Goal: Information Seeking & Learning: Find specific fact

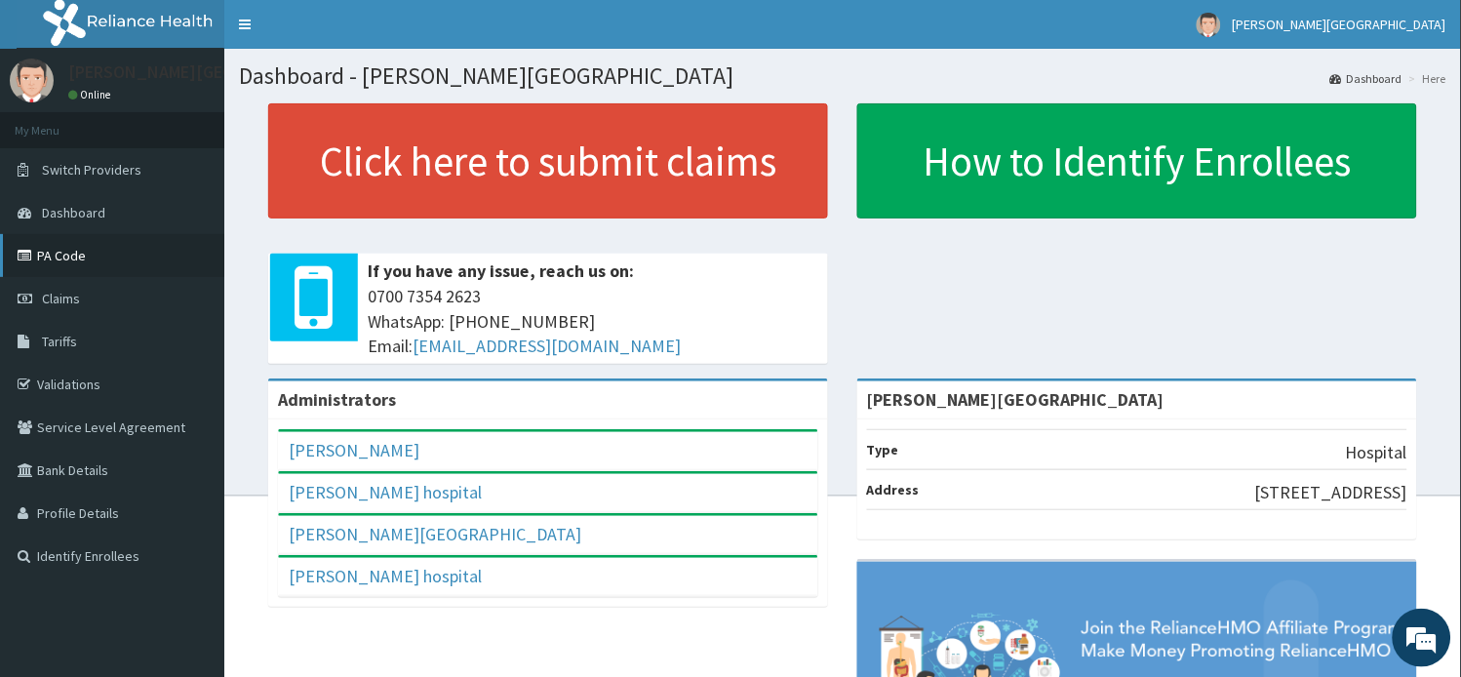
click at [56, 260] on link "PA Code" at bounding box center [112, 255] width 224 height 43
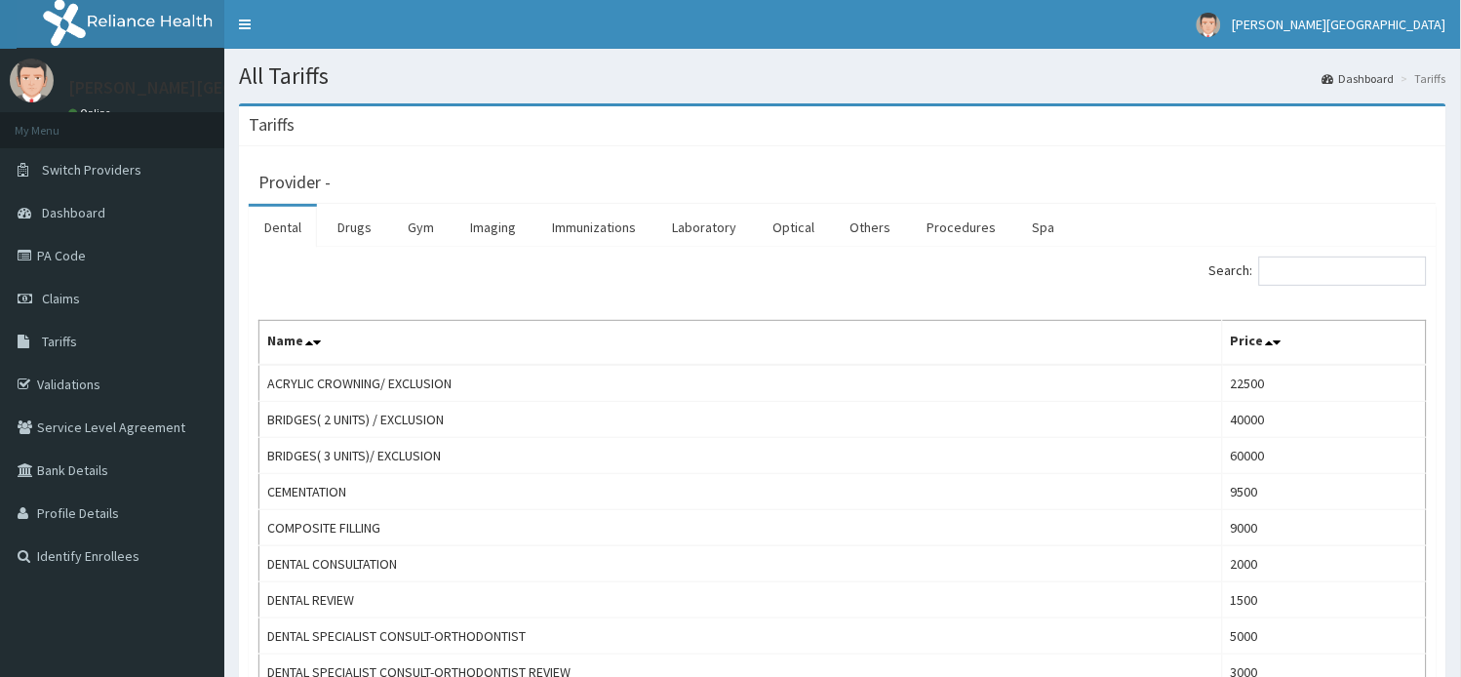
click at [959, 236] on link "Procedures" at bounding box center [962, 227] width 100 height 41
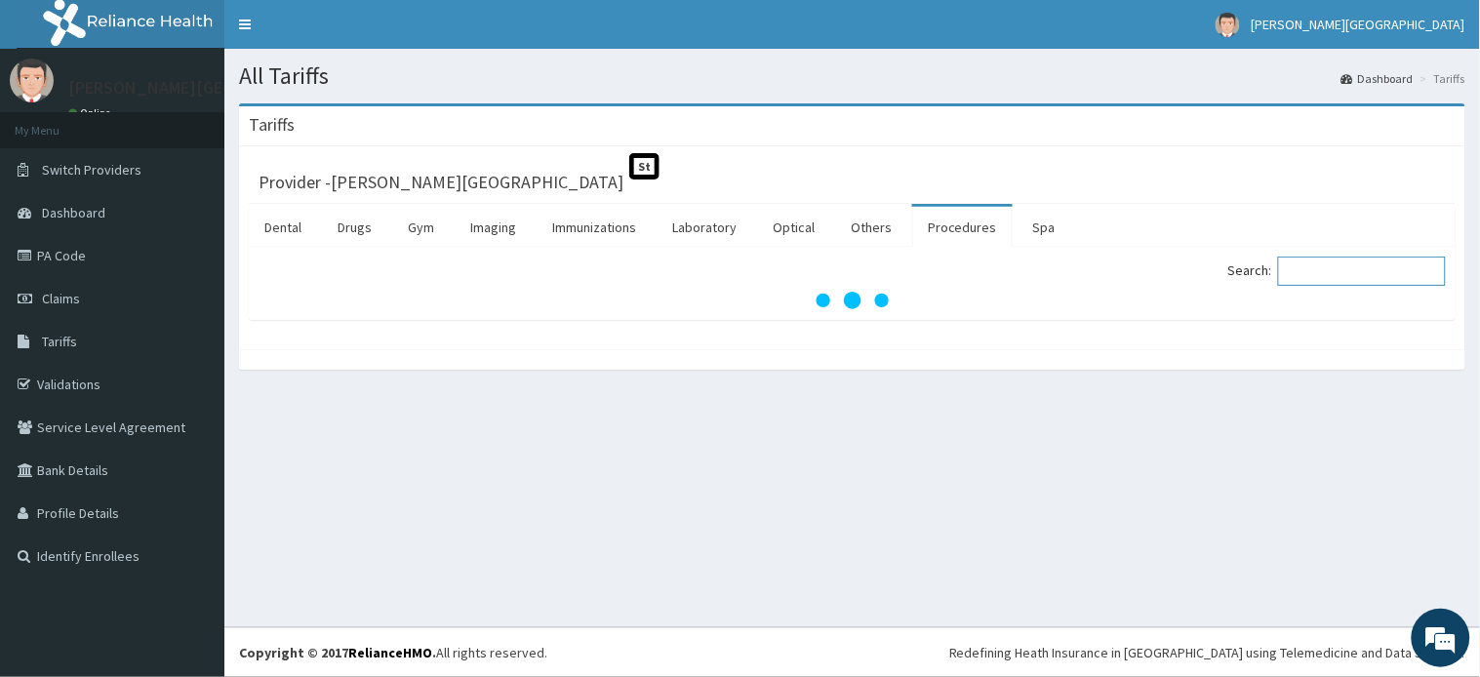
click at [1324, 274] on input "Search:" at bounding box center [1362, 271] width 168 height 29
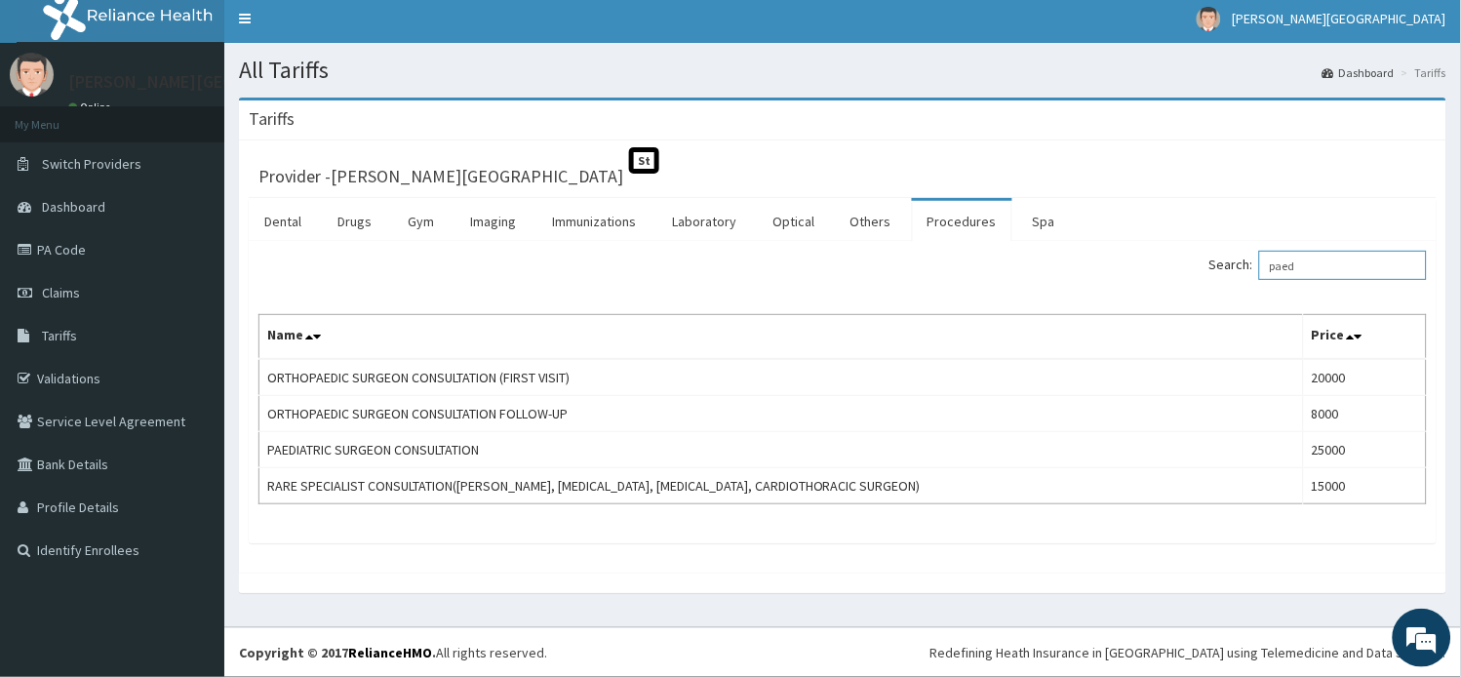
scroll to position [6, 0]
click at [1342, 268] on input "paed" at bounding box center [1344, 265] width 168 height 29
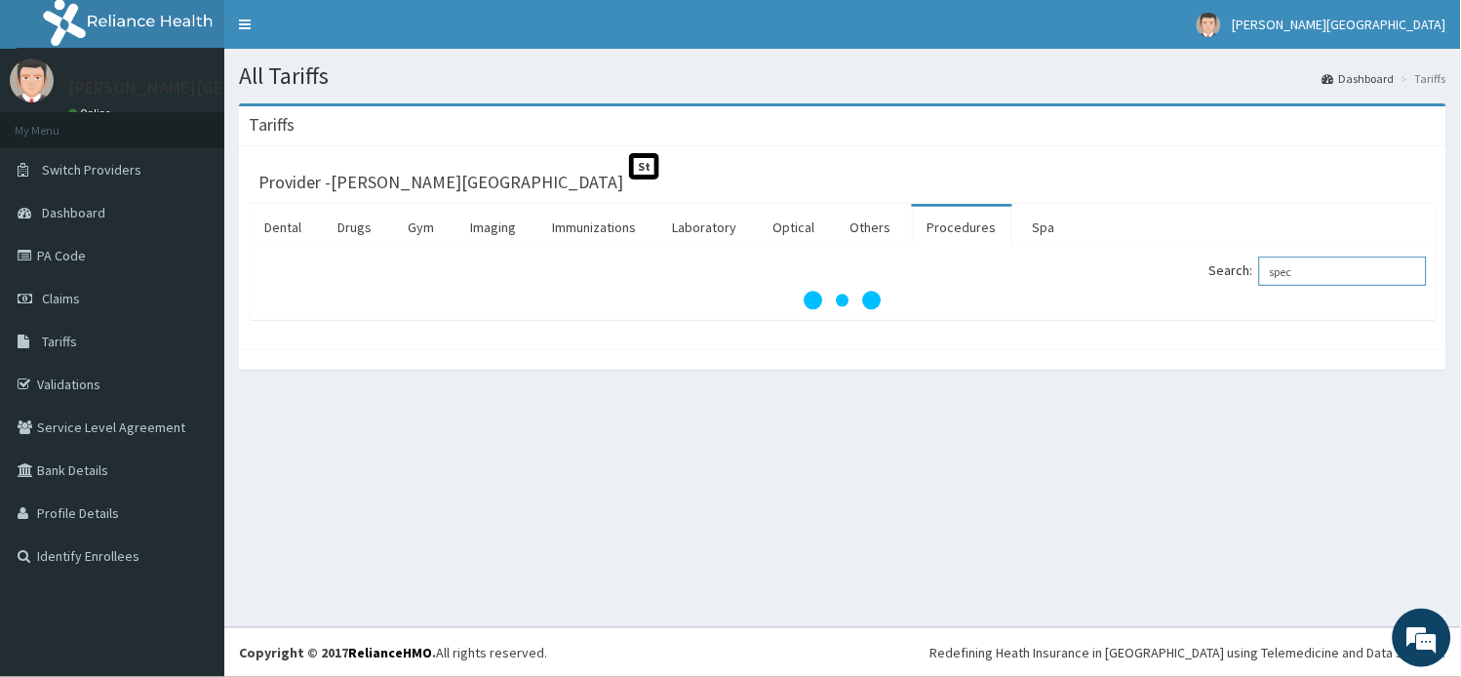
scroll to position [0, 0]
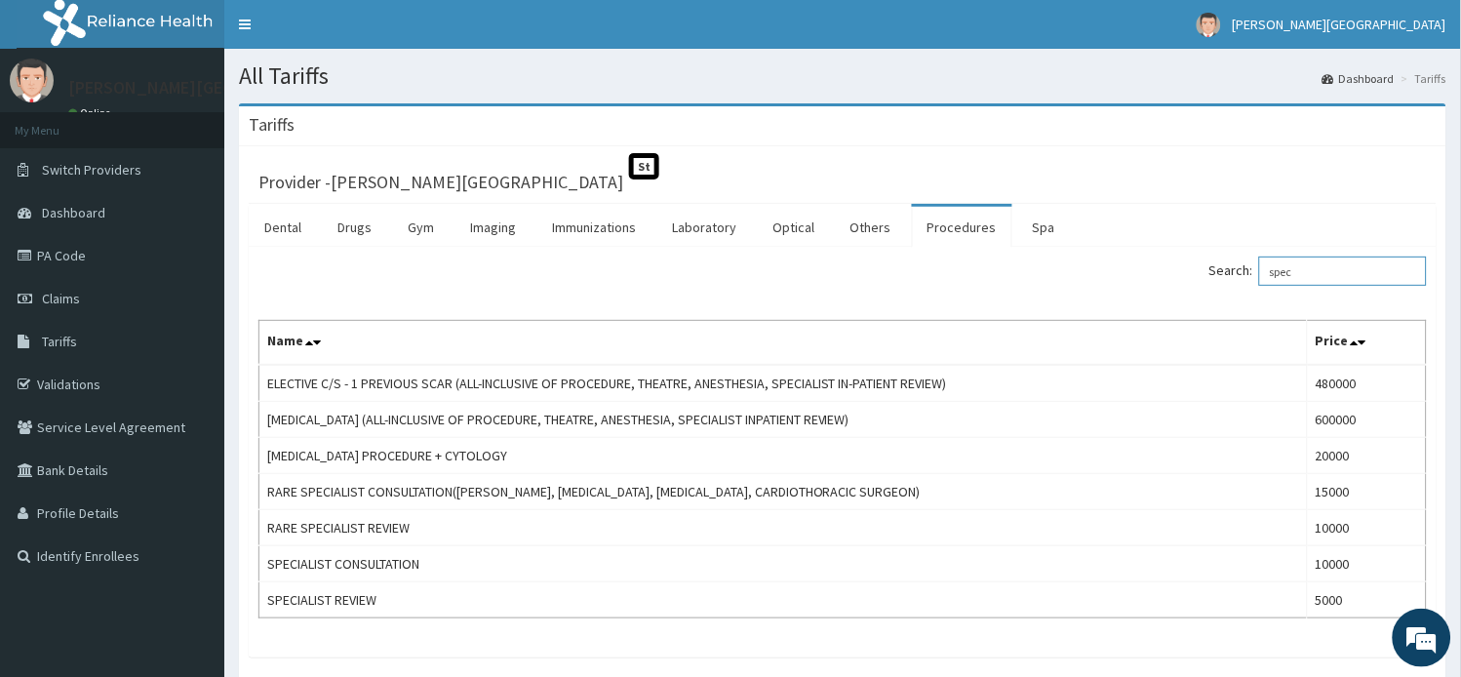
type input "spec"
